Goal: Information Seeking & Learning: Find contact information

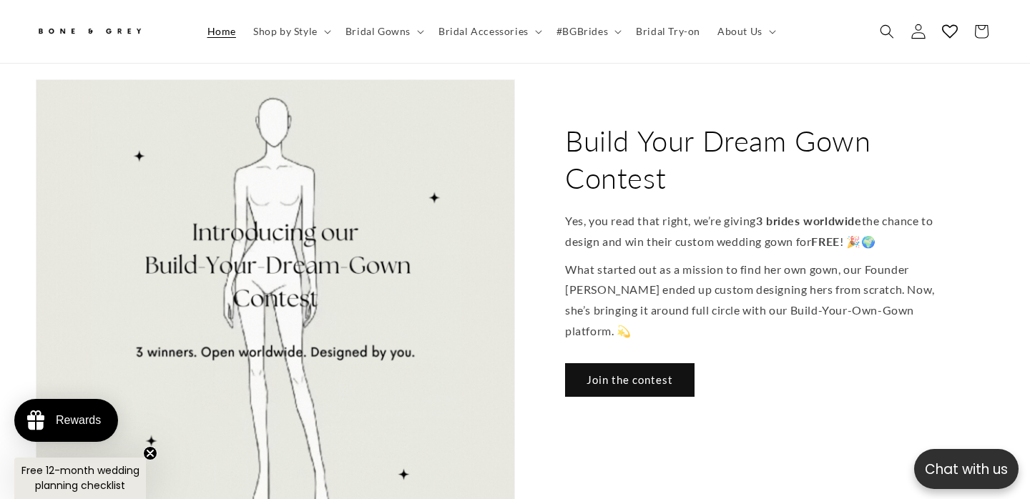
scroll to position [0, 695]
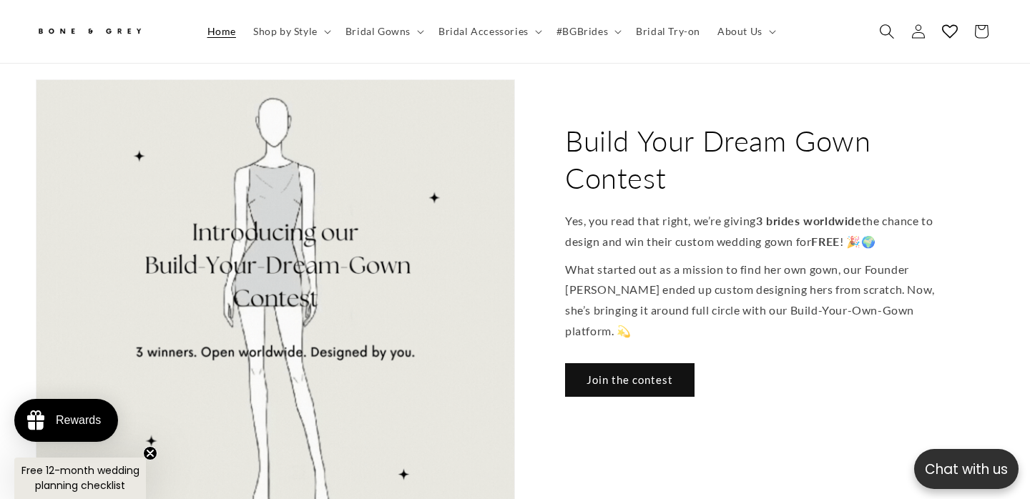
click at [881, 30] on icon "Search" at bounding box center [886, 31] width 15 height 15
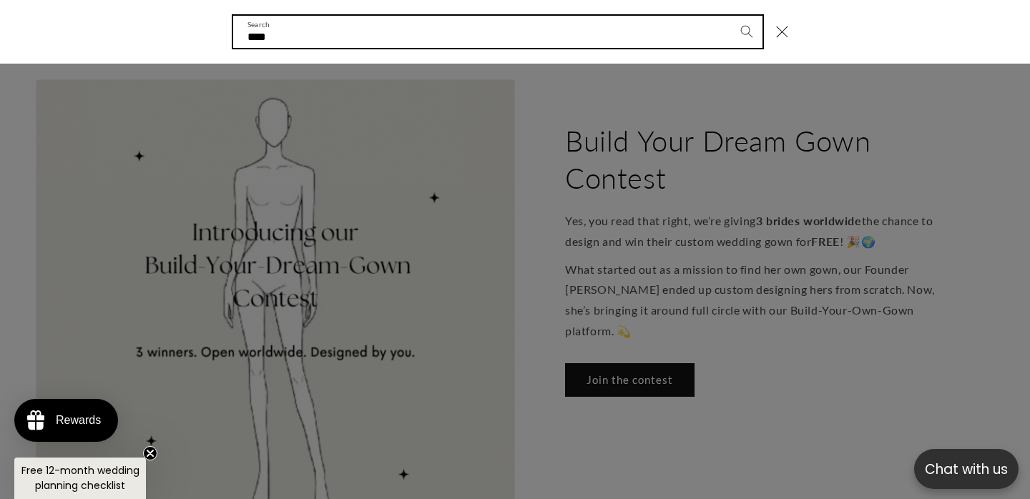
scroll to position [0, 2060]
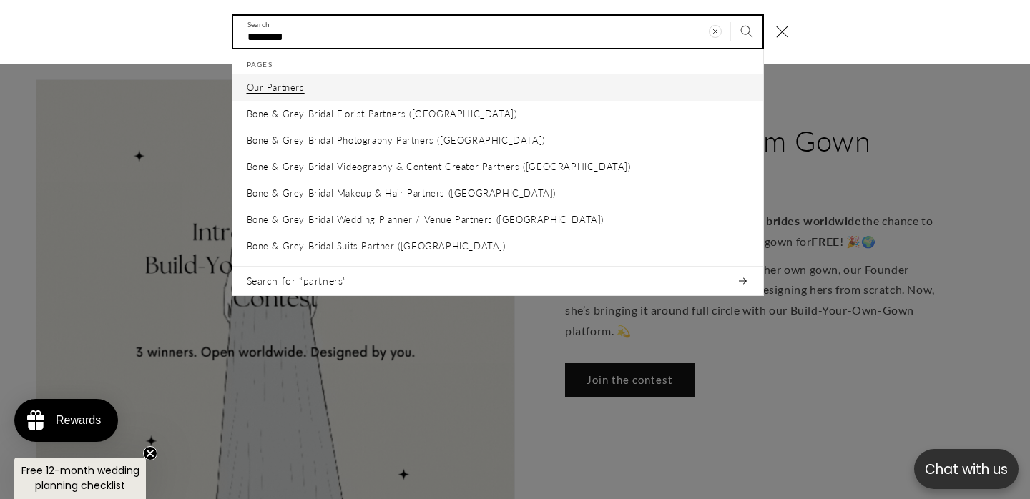
type input "********"
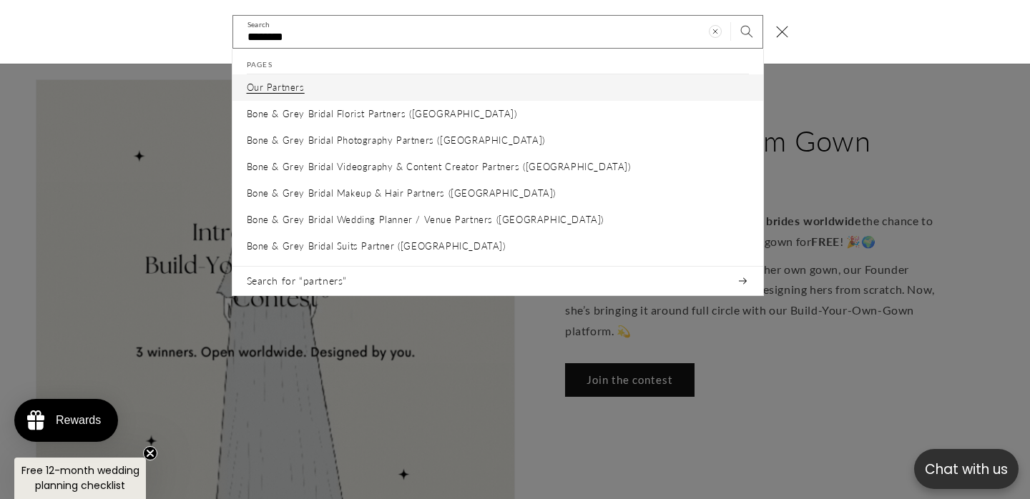
click at [328, 91] on link "Our Partners" at bounding box center [498, 88] width 531 height 26
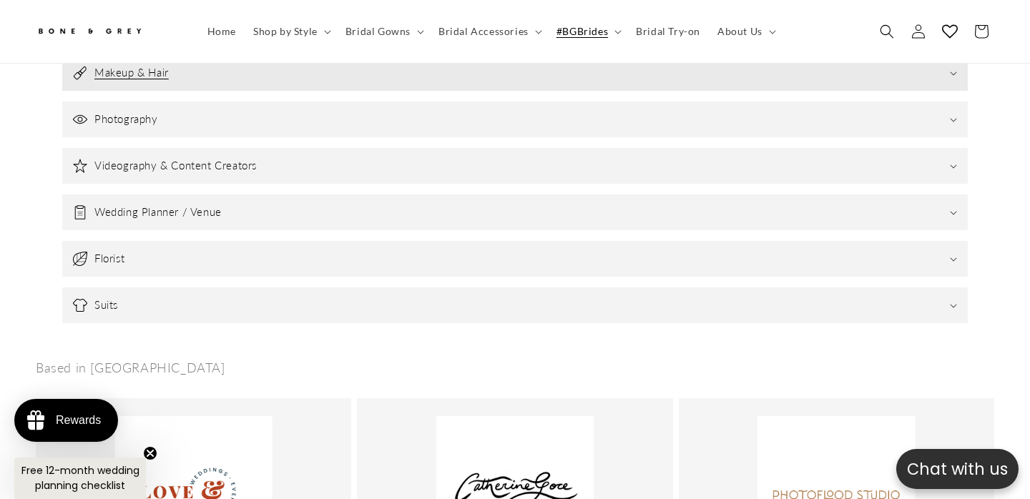
scroll to position [590, 0]
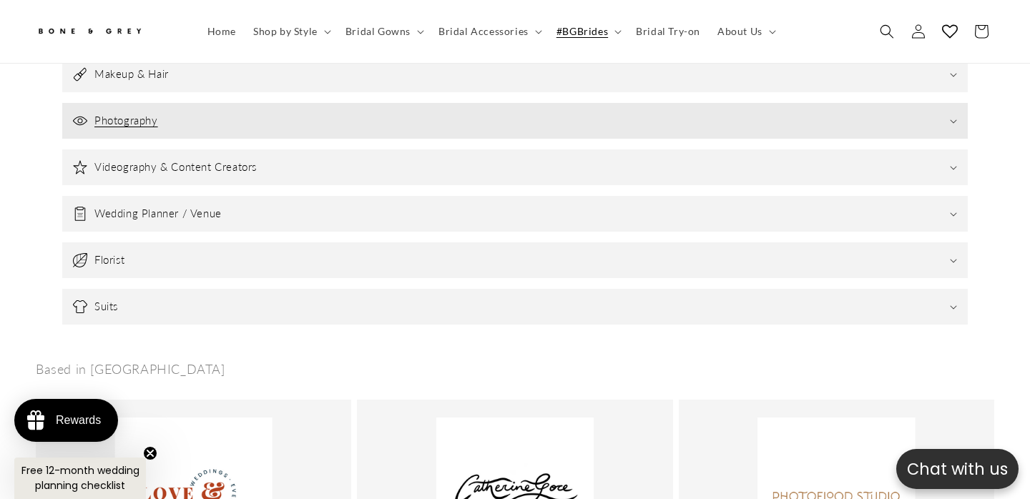
click at [132, 114] on h3 "Photography" at bounding box center [126, 121] width 64 height 14
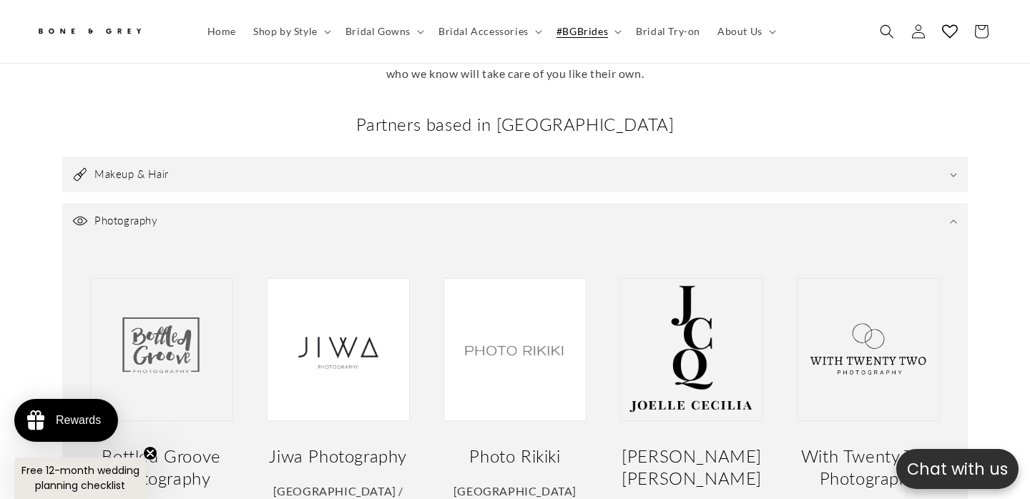
scroll to position [489, 0]
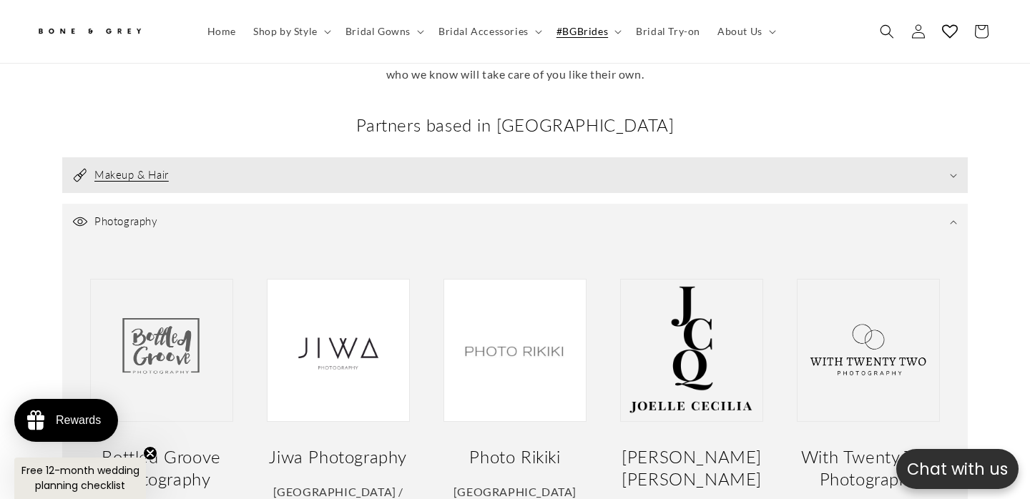
click at [144, 168] on h3 "Makeup & Hair" at bounding box center [131, 175] width 74 height 14
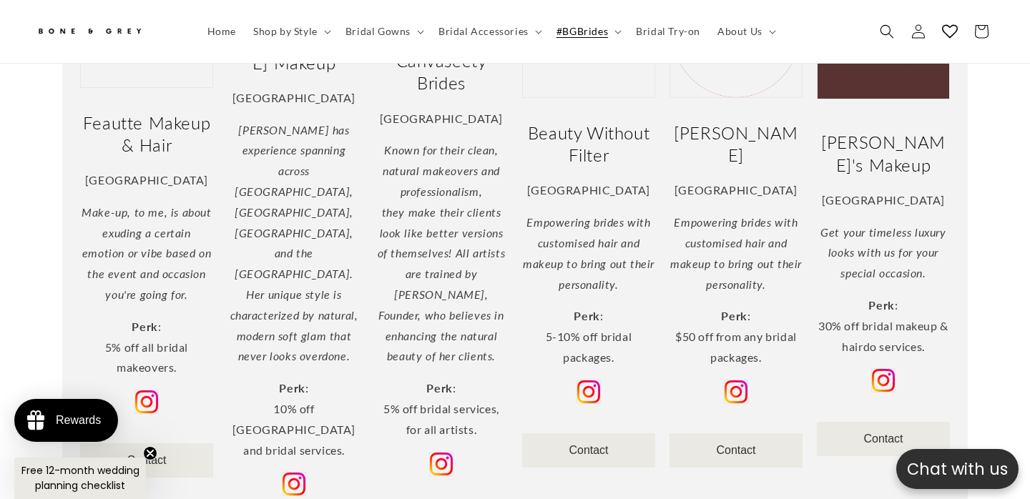
scroll to position [864, 0]
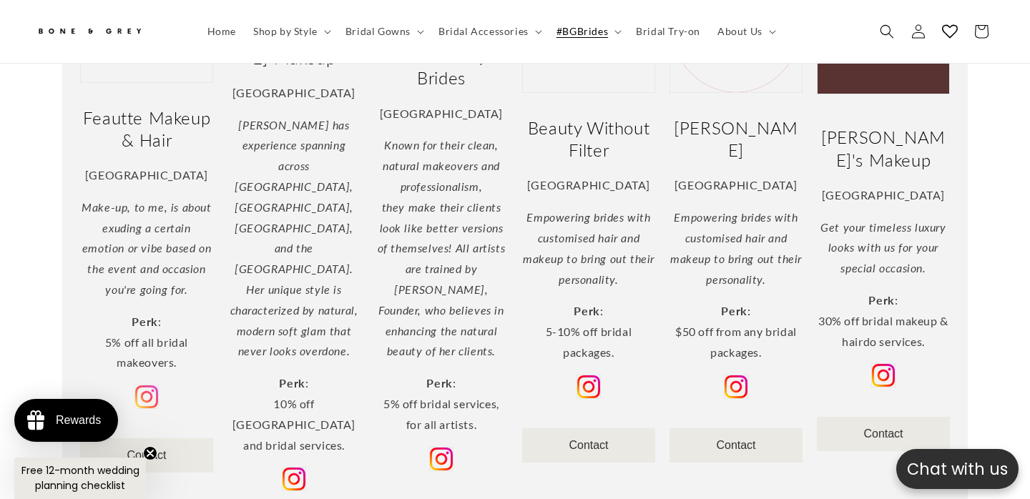
click at [142, 385] on img at bounding box center [146, 397] width 24 height 24
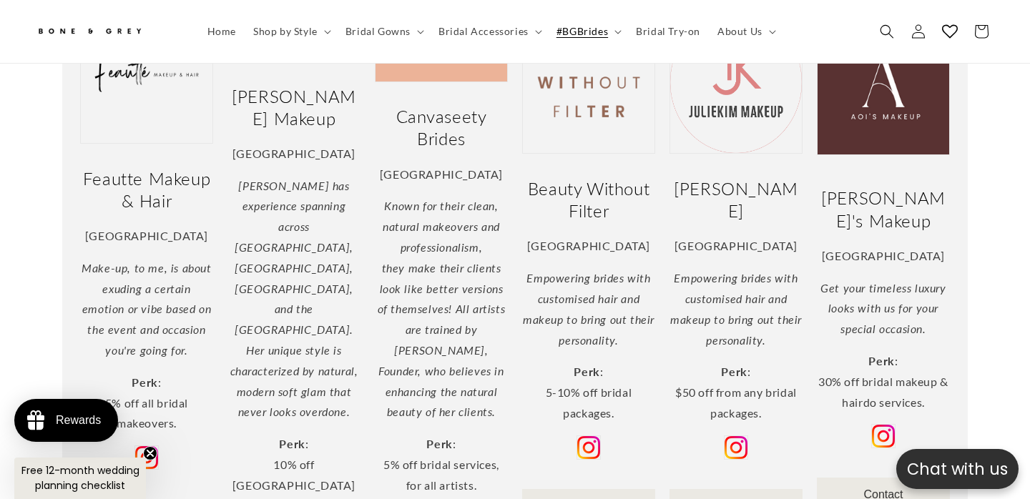
scroll to position [791, 0]
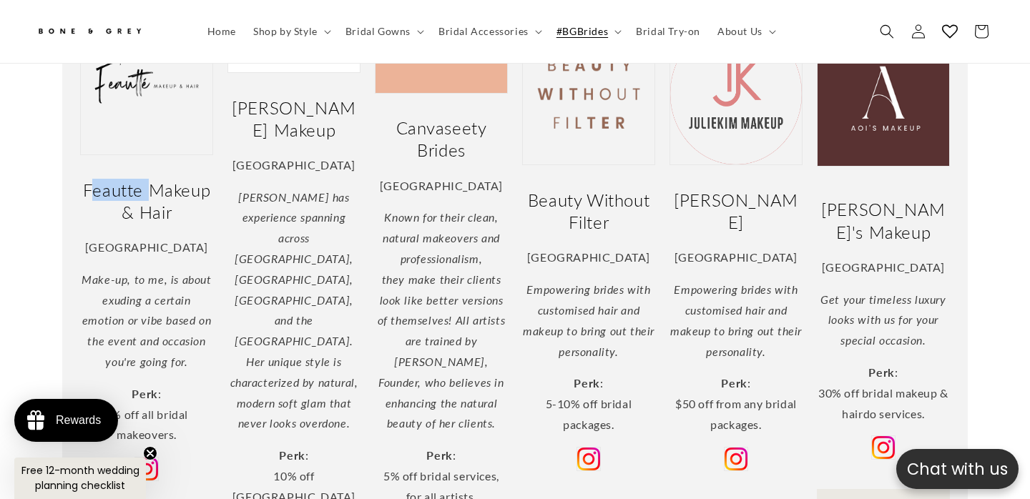
drag, startPoint x: 90, startPoint y: 134, endPoint x: 173, endPoint y: 145, distance: 83.7
click at [171, 179] on h2 "Feautte Makeup & Hair" at bounding box center [146, 201] width 133 height 44
click at [173, 179] on h2 "Feautte Makeup & Hair" at bounding box center [146, 201] width 133 height 44
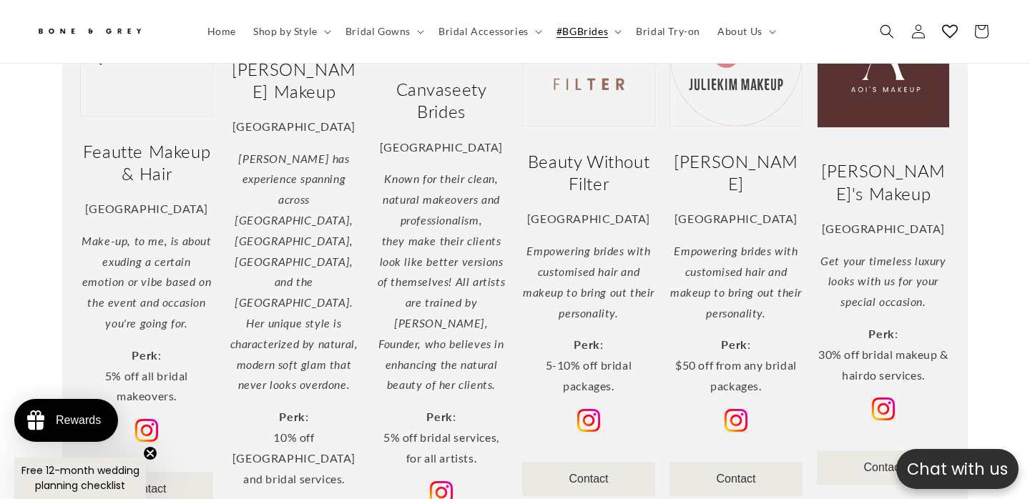
scroll to position [0, 348]
click at [445, 481] on img at bounding box center [441, 493] width 24 height 24
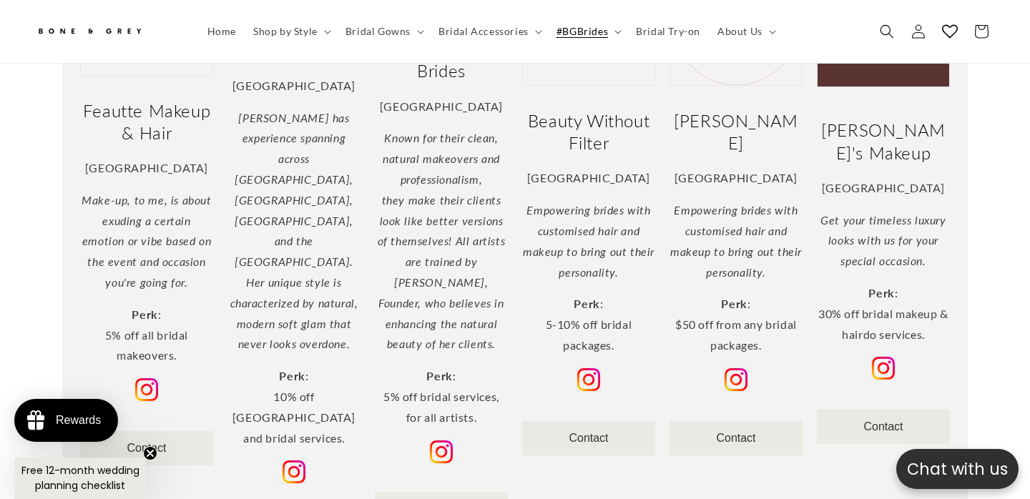
scroll to position [871, 0]
click at [587, 367] on img at bounding box center [589, 379] width 24 height 24
